Goal: Information Seeking & Learning: Learn about a topic

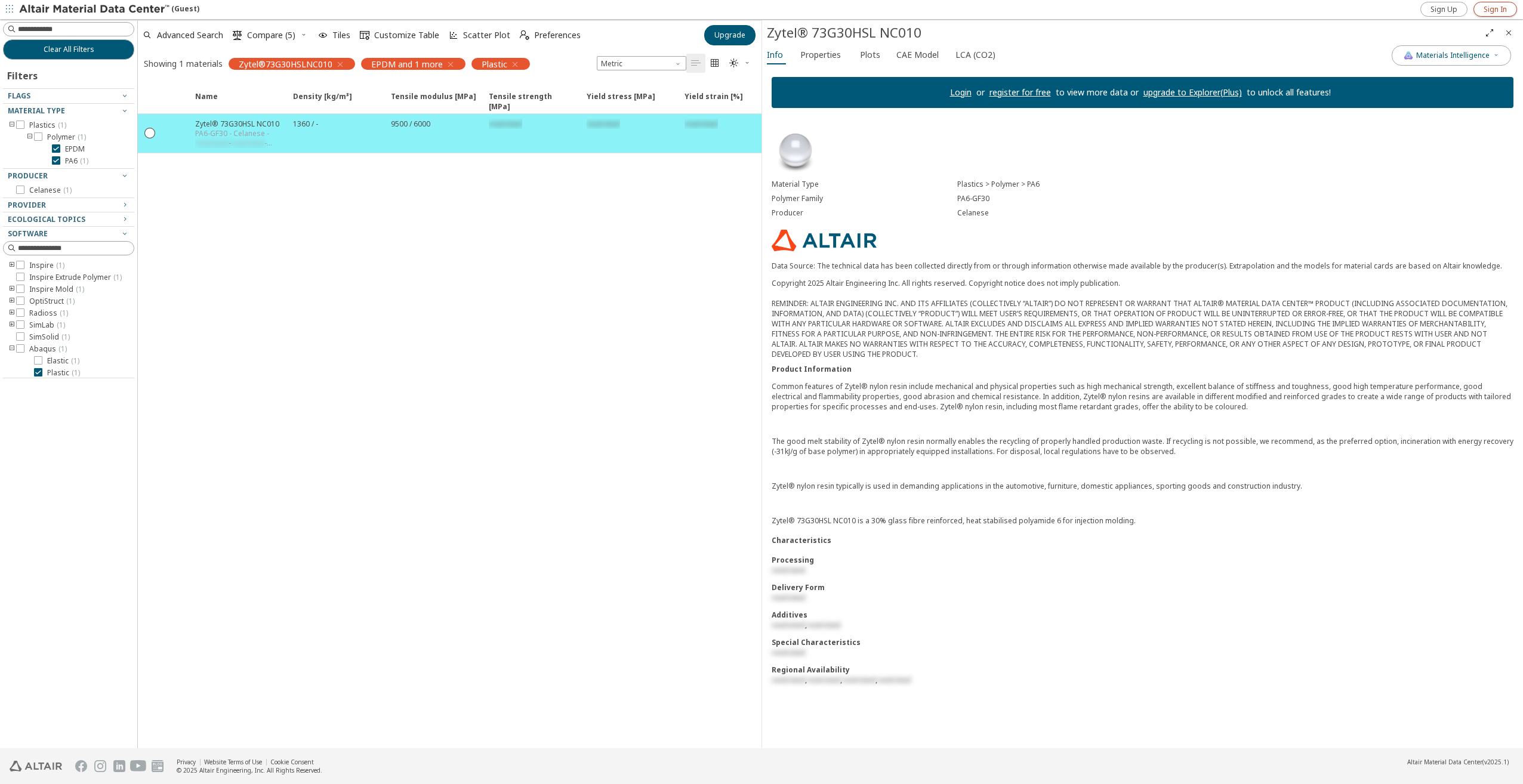
click at [1503, 7] on span "Sign In" at bounding box center [1495, 10] width 23 height 10
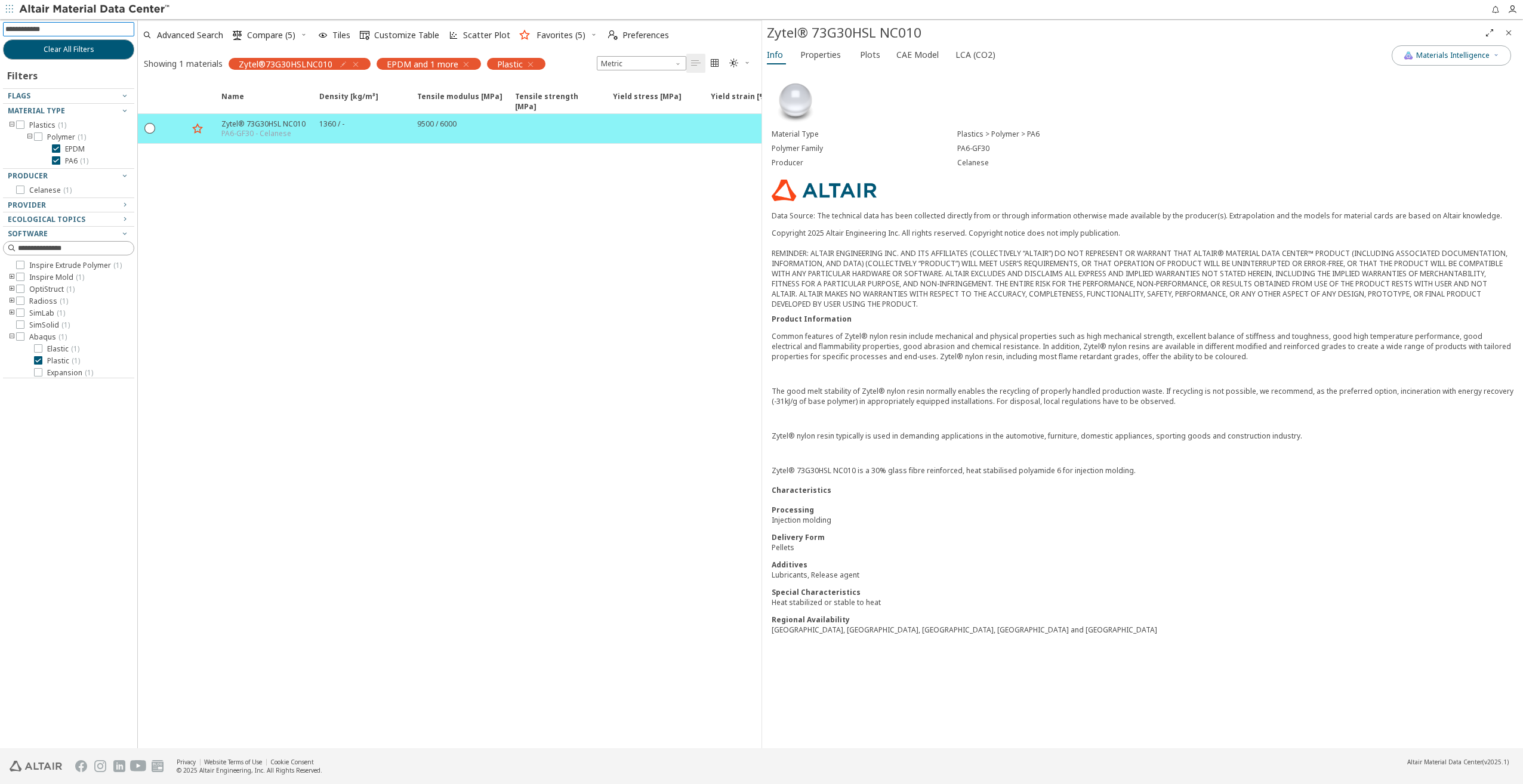
click at [77, 29] on input at bounding box center [70, 29] width 129 height 13
type input "*******"
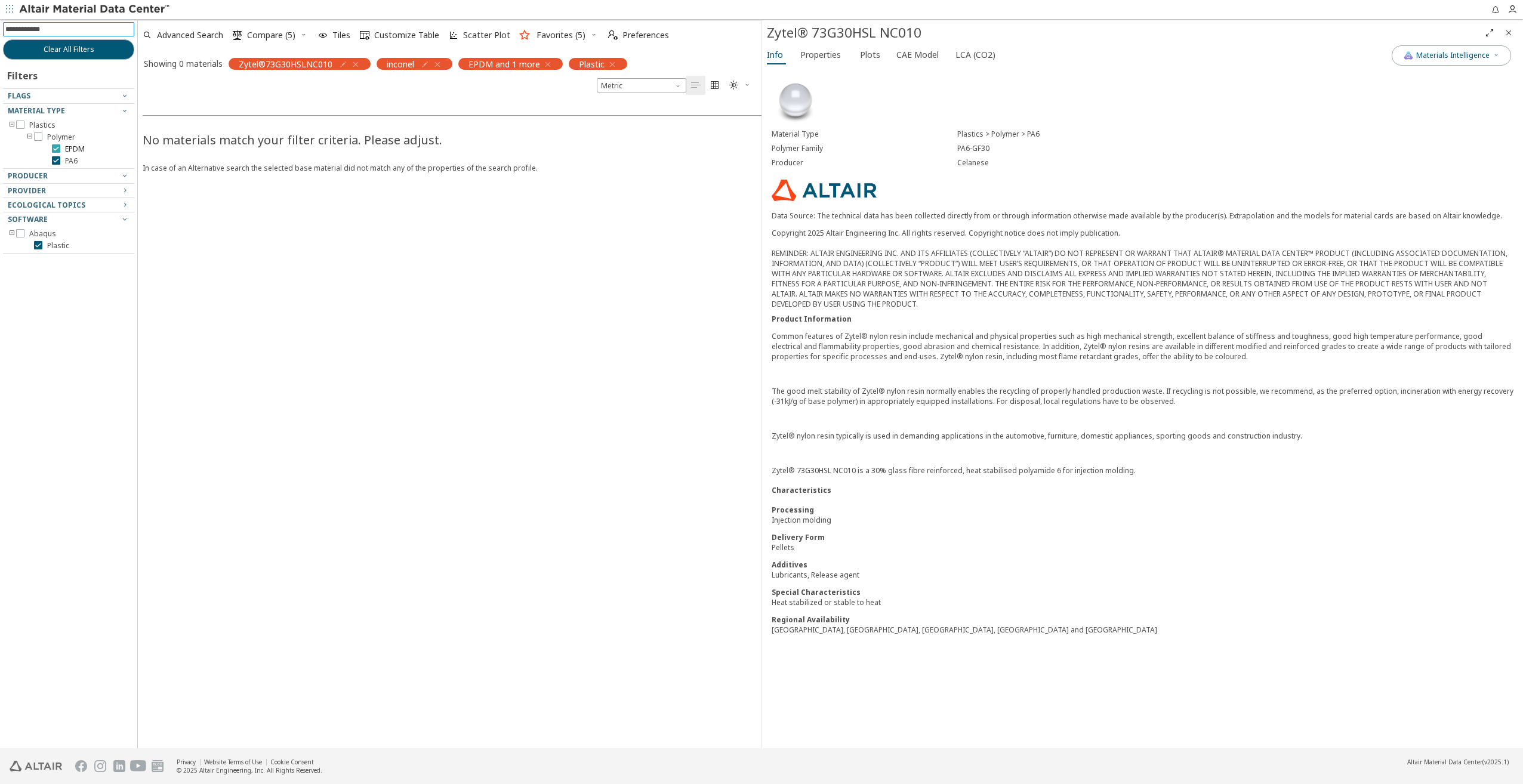
click at [56, 148] on icon at bounding box center [56, 148] width 8 height 8
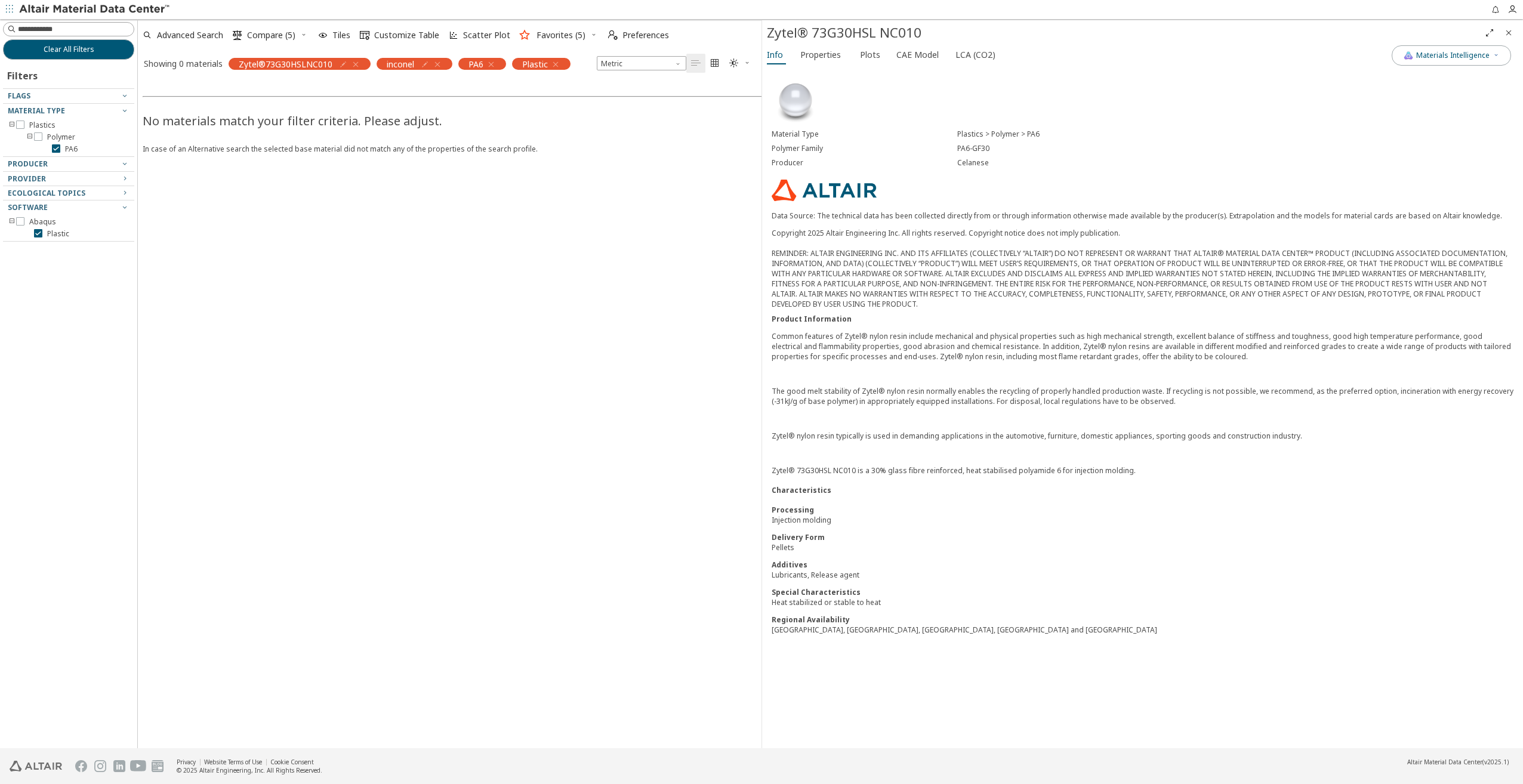
click at [354, 62] on icon "button" at bounding box center [356, 65] width 10 height 10
click at [407, 67] on icon "button" at bounding box center [408, 65] width 10 height 10
click at [343, 64] on icon "button" at bounding box center [343, 65] width 10 height 10
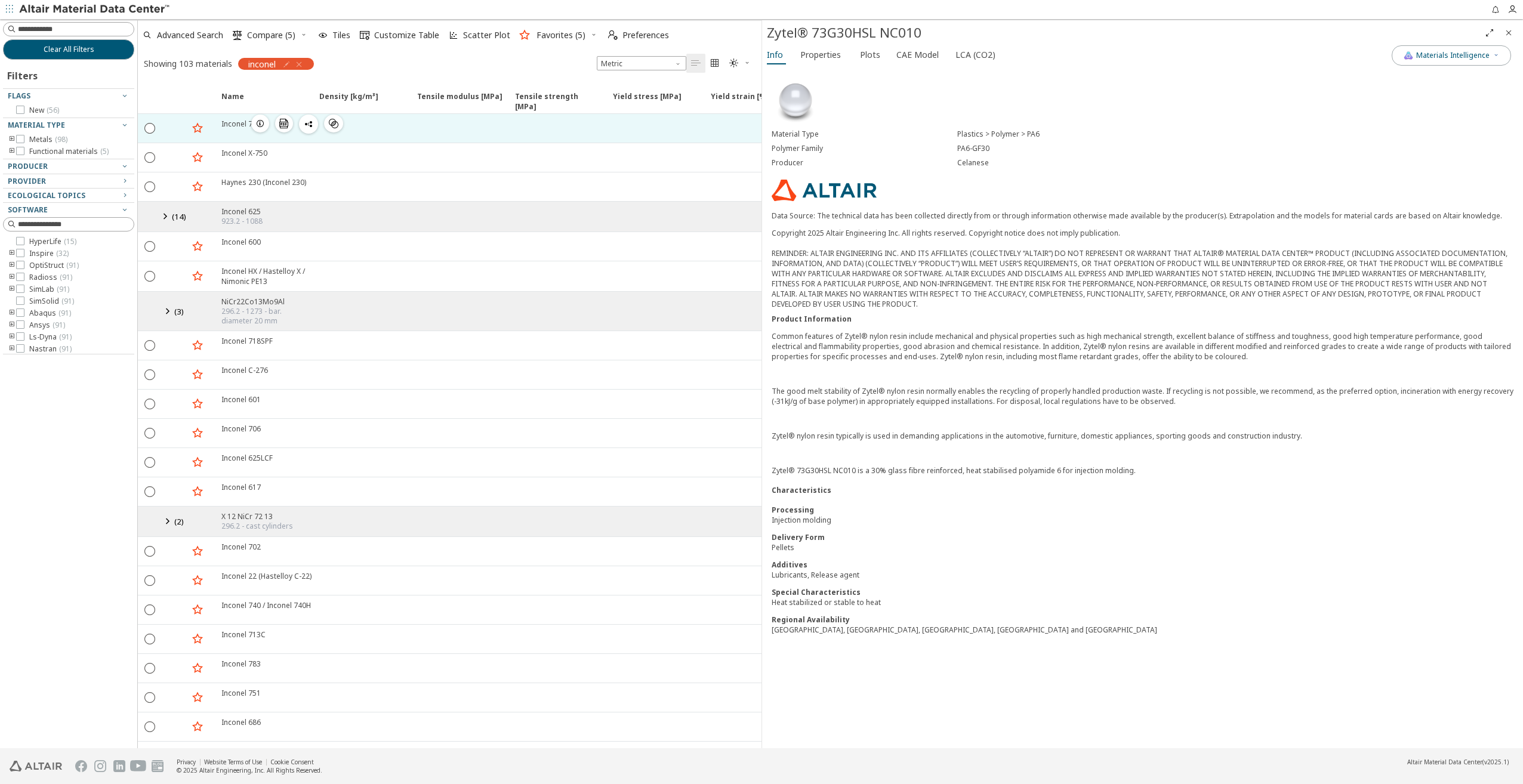
click at [263, 123] on icon "button" at bounding box center [260, 124] width 10 height 10
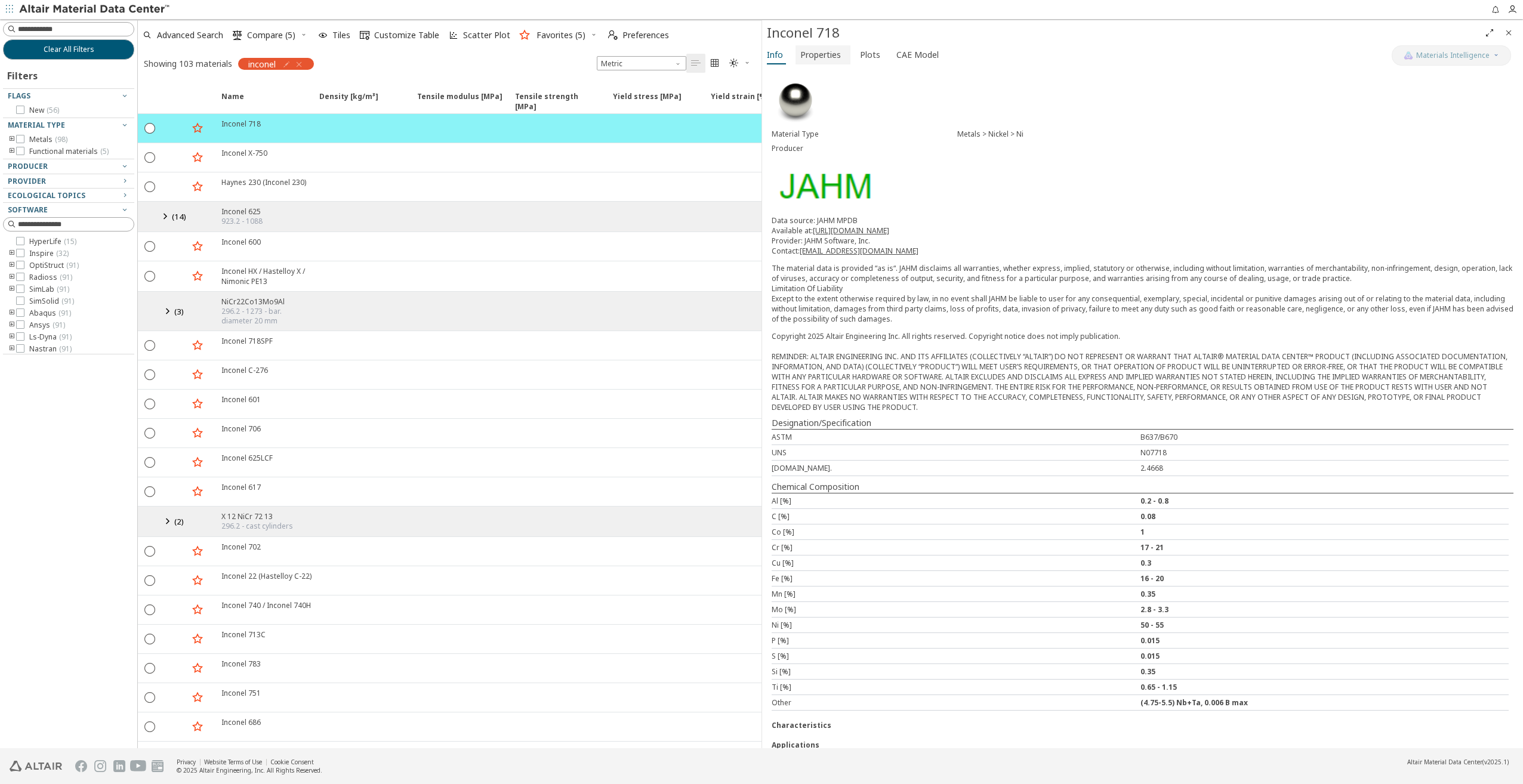
click at [831, 56] on span "Properties" at bounding box center [820, 54] width 40 height 19
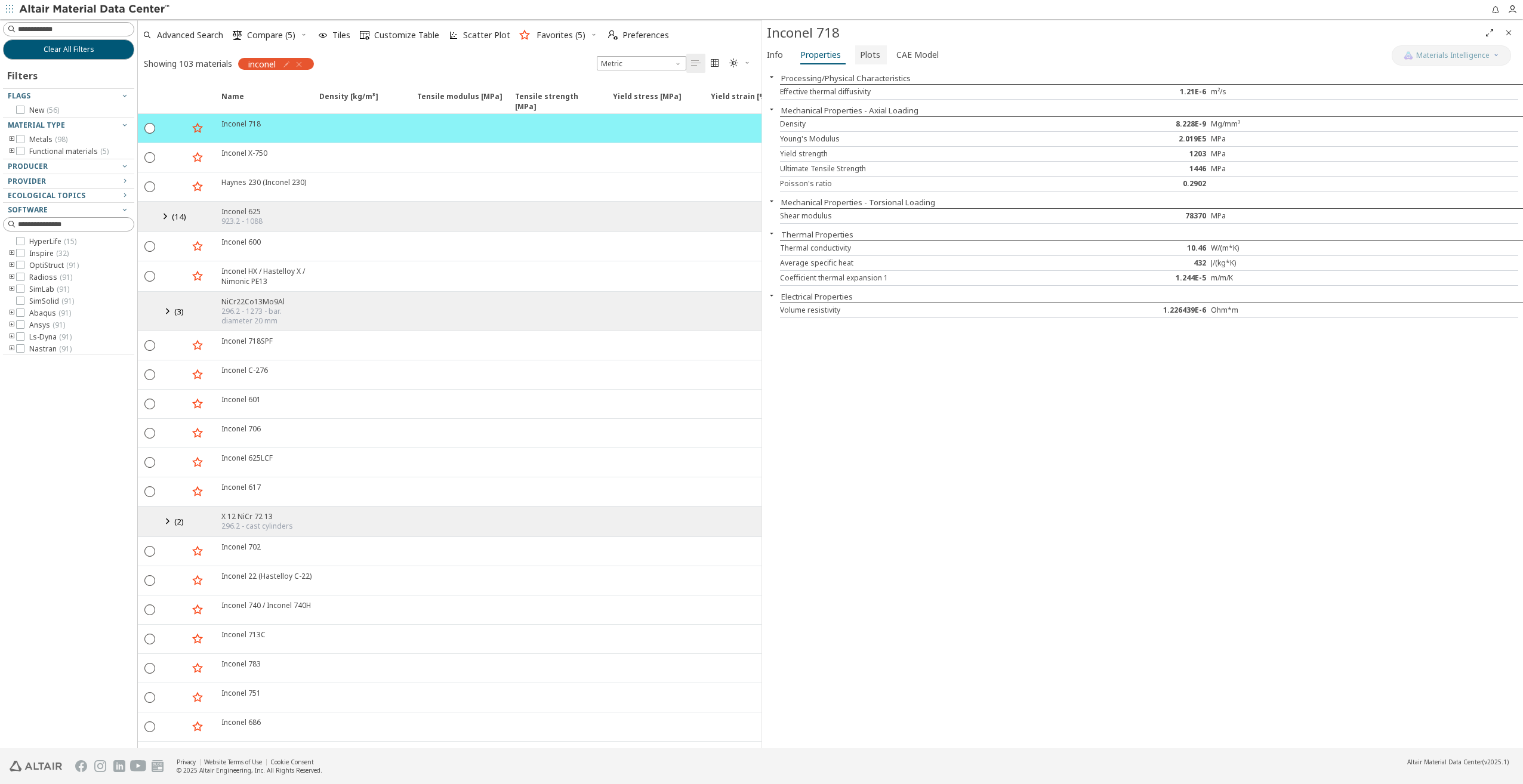
click at [866, 53] on span "Plots" at bounding box center [870, 54] width 20 height 19
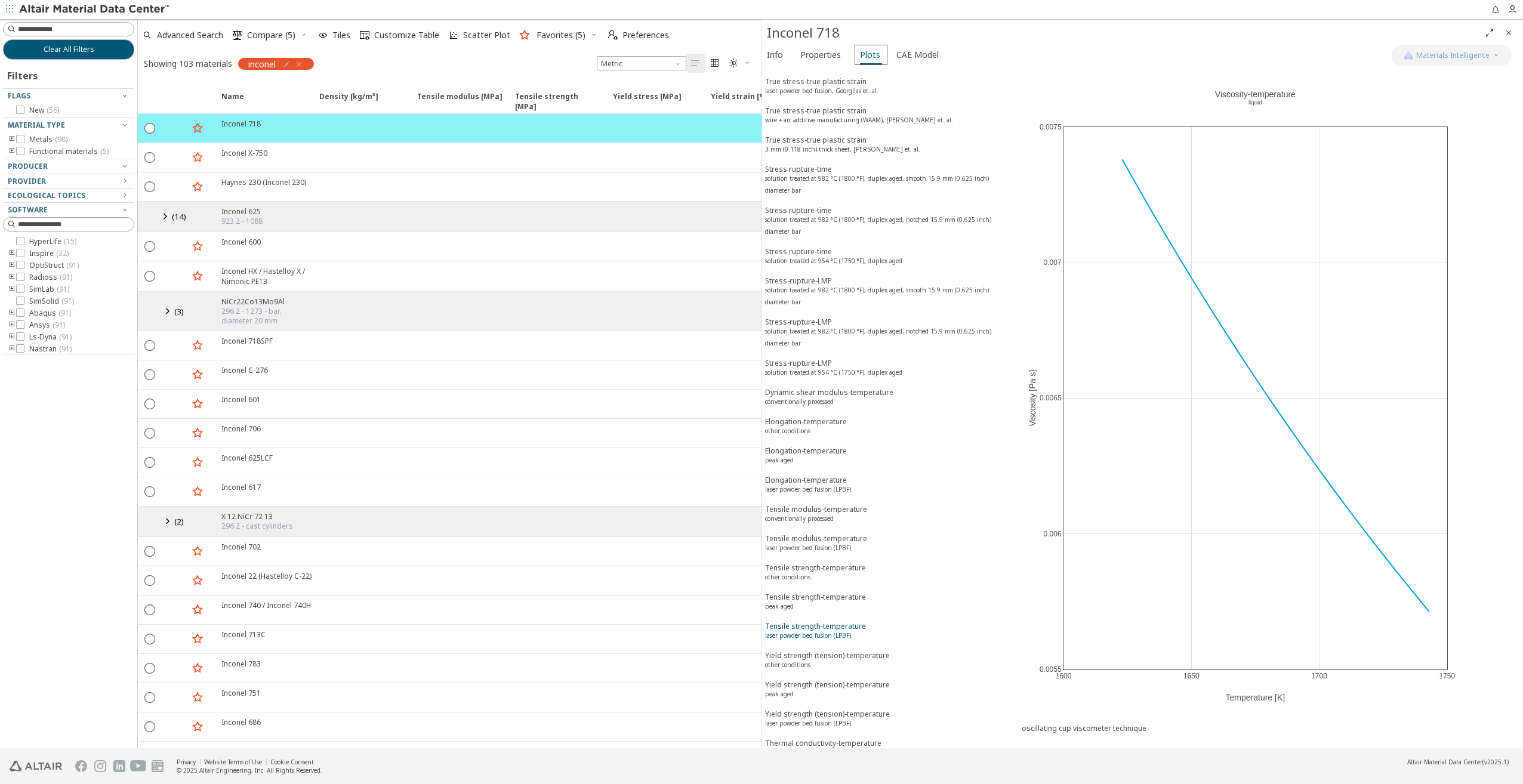
scroll to position [776, 0]
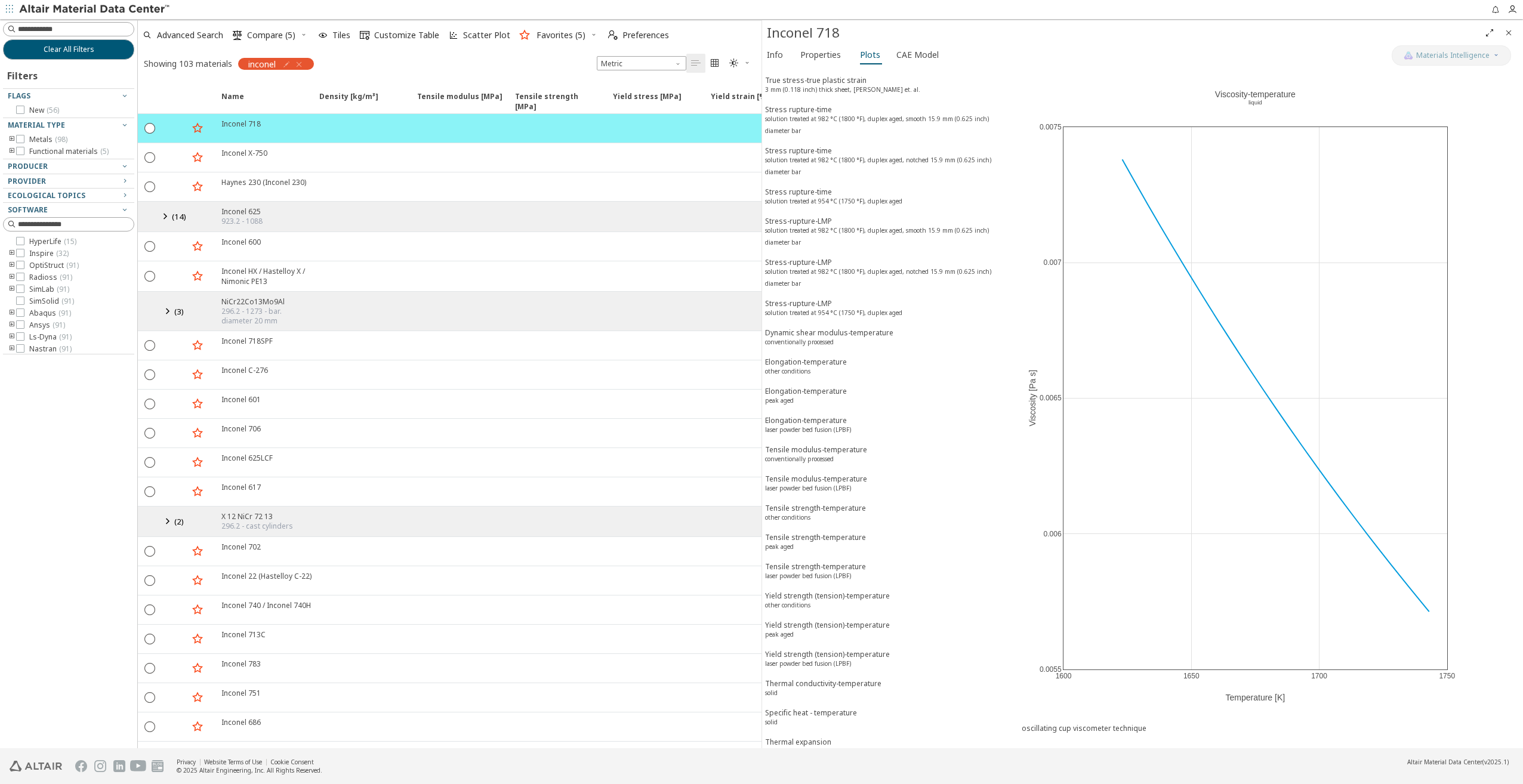
click at [816, 766] on div "Mean CTE-temperature solid" at bounding box center [805, 777] width 79 height 22
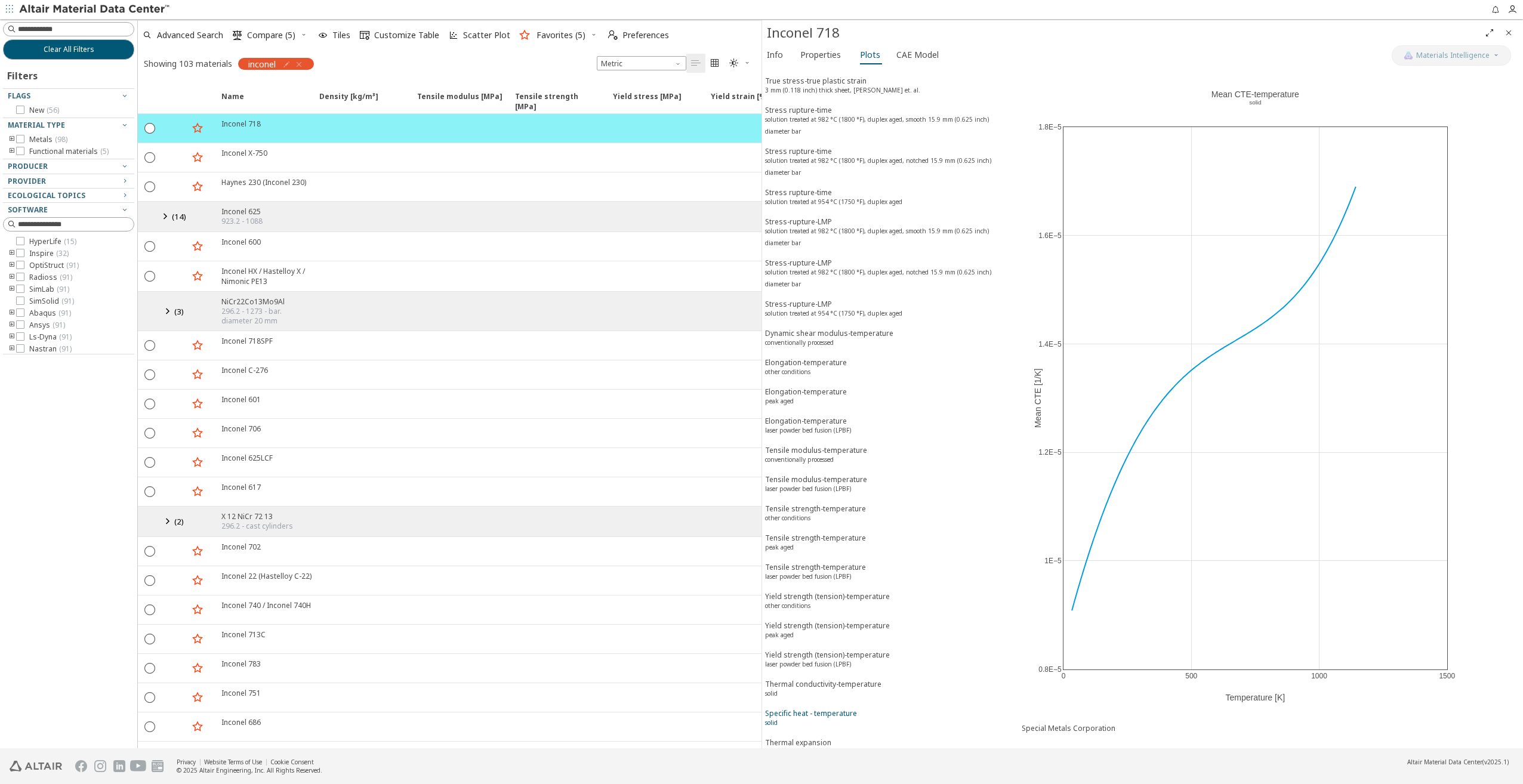
scroll to position [834, 0]
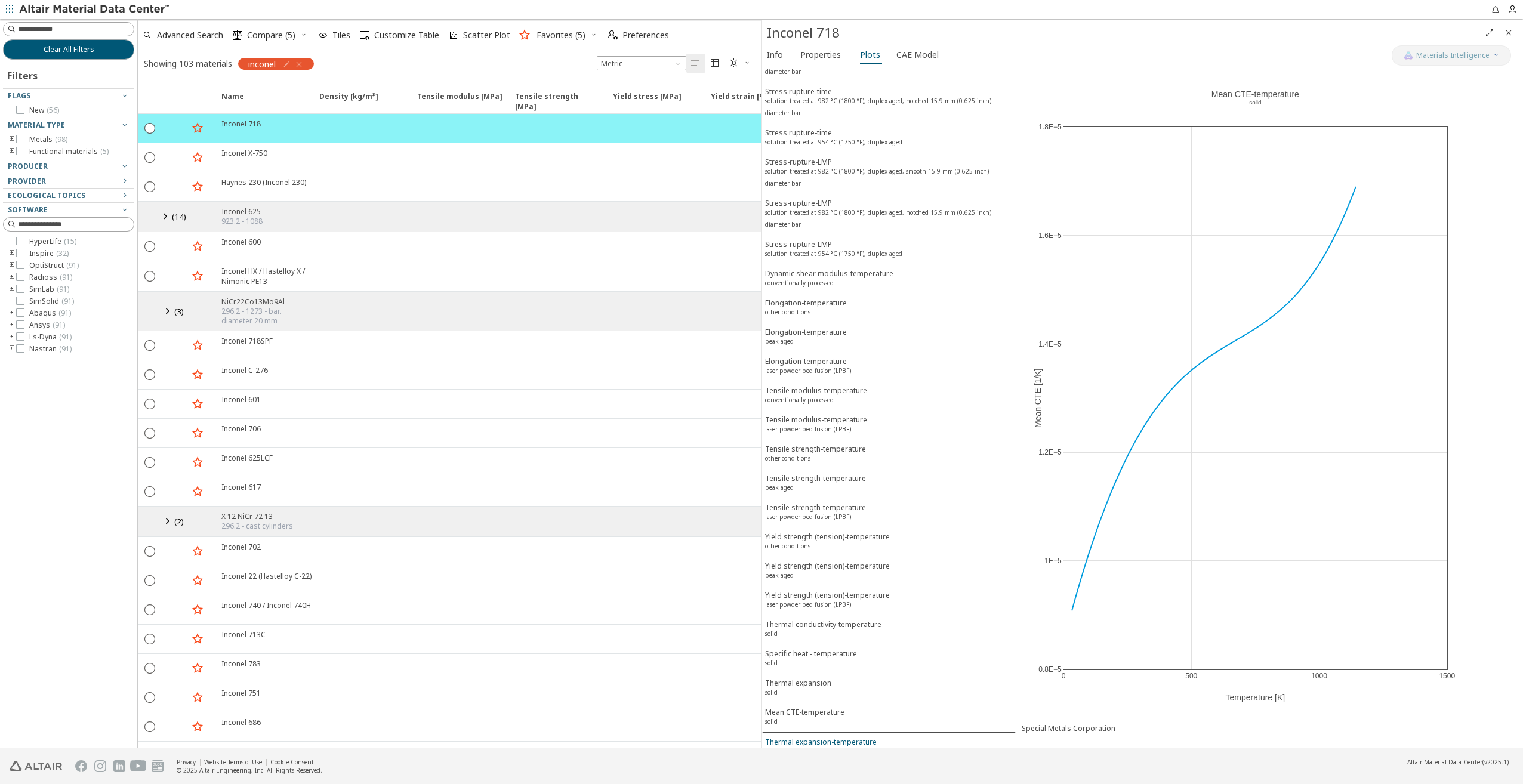
click at [827, 737] on div "Thermal expansion-temperature solid" at bounding box center [821, 748] width 111 height 22
click at [818, 707] on div "Mean CTE-temperature solid" at bounding box center [805, 719] width 79 height 22
click at [196, 128] on icon "button" at bounding box center [197, 127] width 15 height 15
click at [300, 65] on icon "button" at bounding box center [299, 65] width 10 height 10
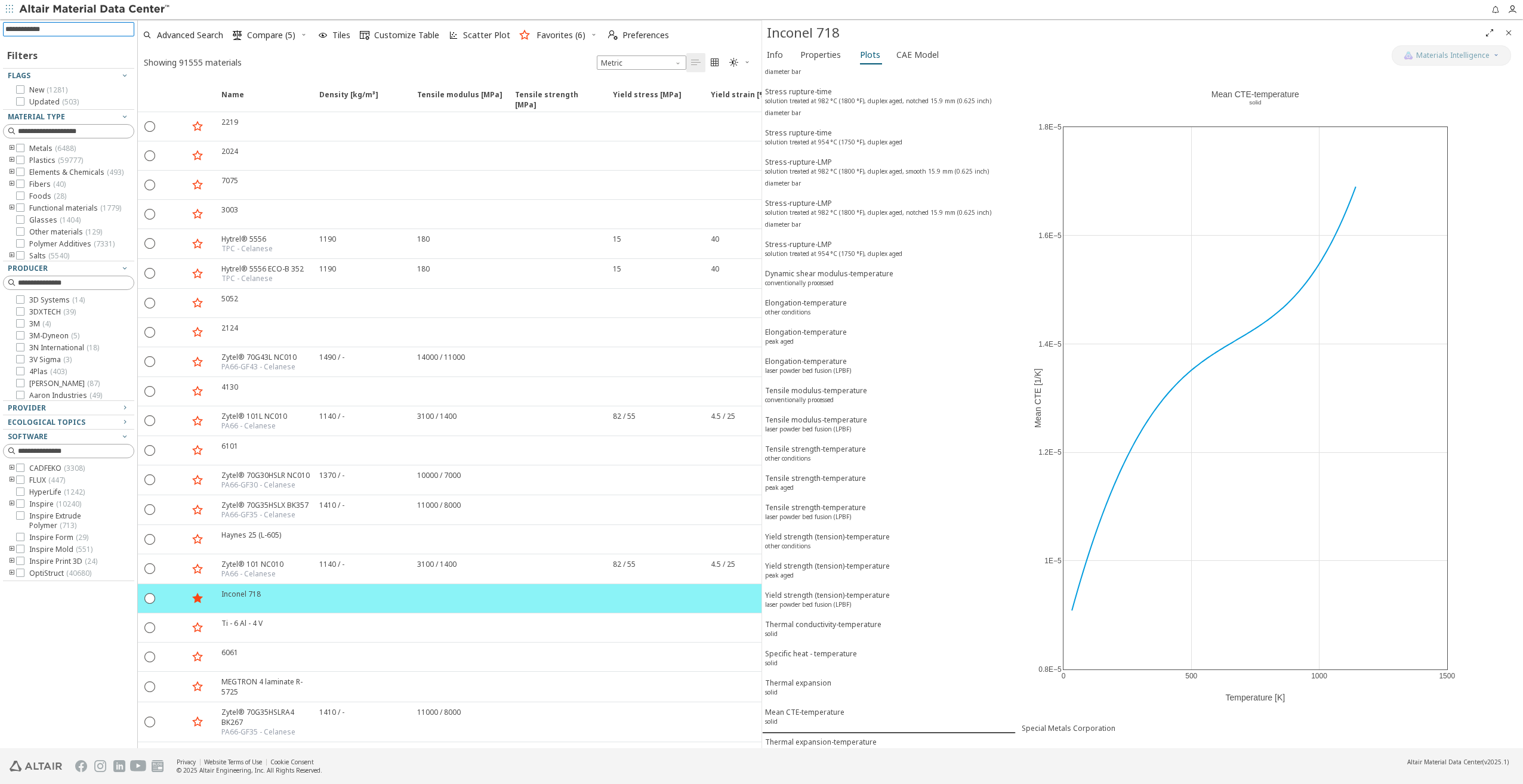
click at [56, 28] on input at bounding box center [70, 29] width 129 height 13
type input "******"
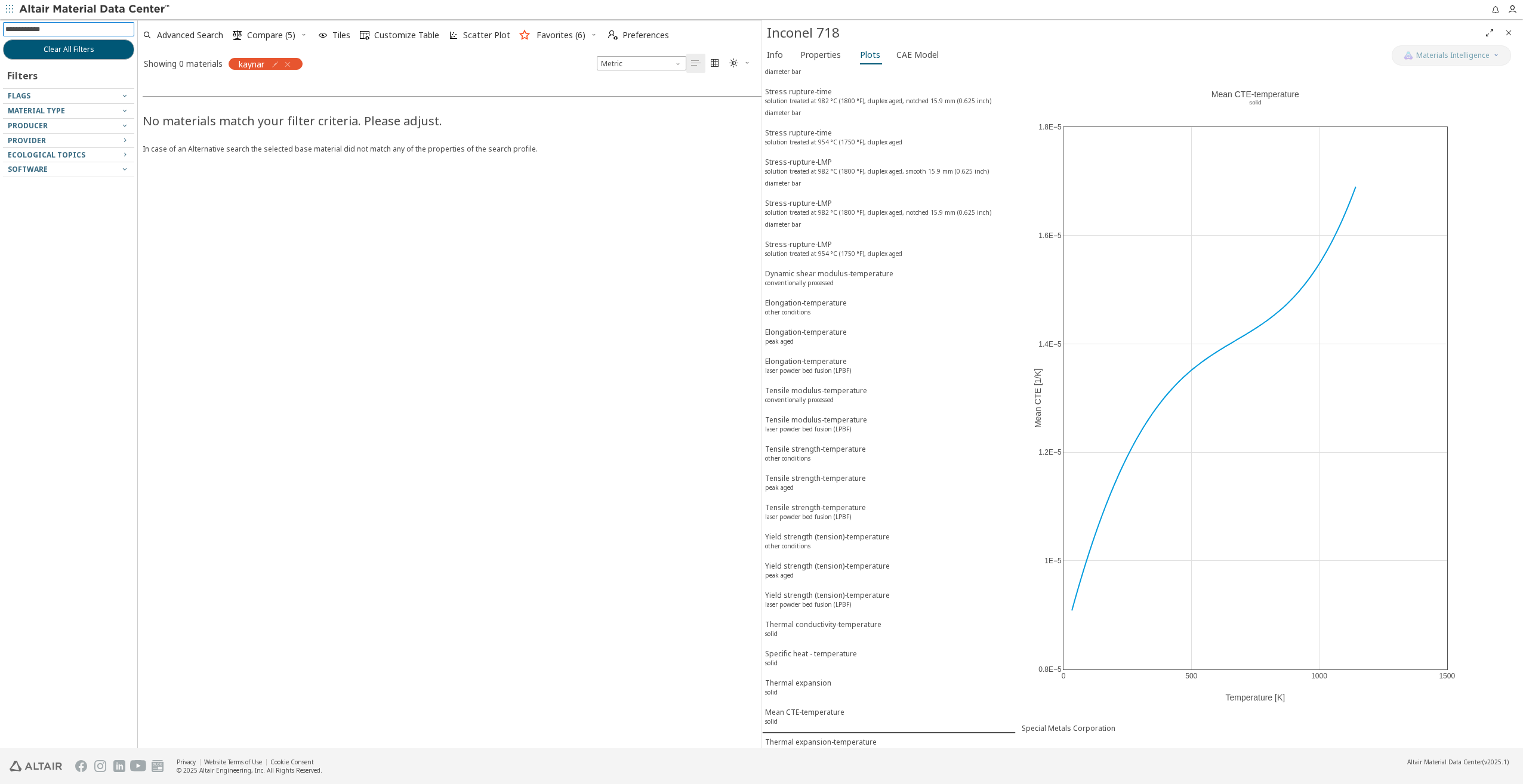
click at [289, 62] on icon "button" at bounding box center [288, 65] width 10 height 10
